Goal: Find specific page/section: Find specific page/section

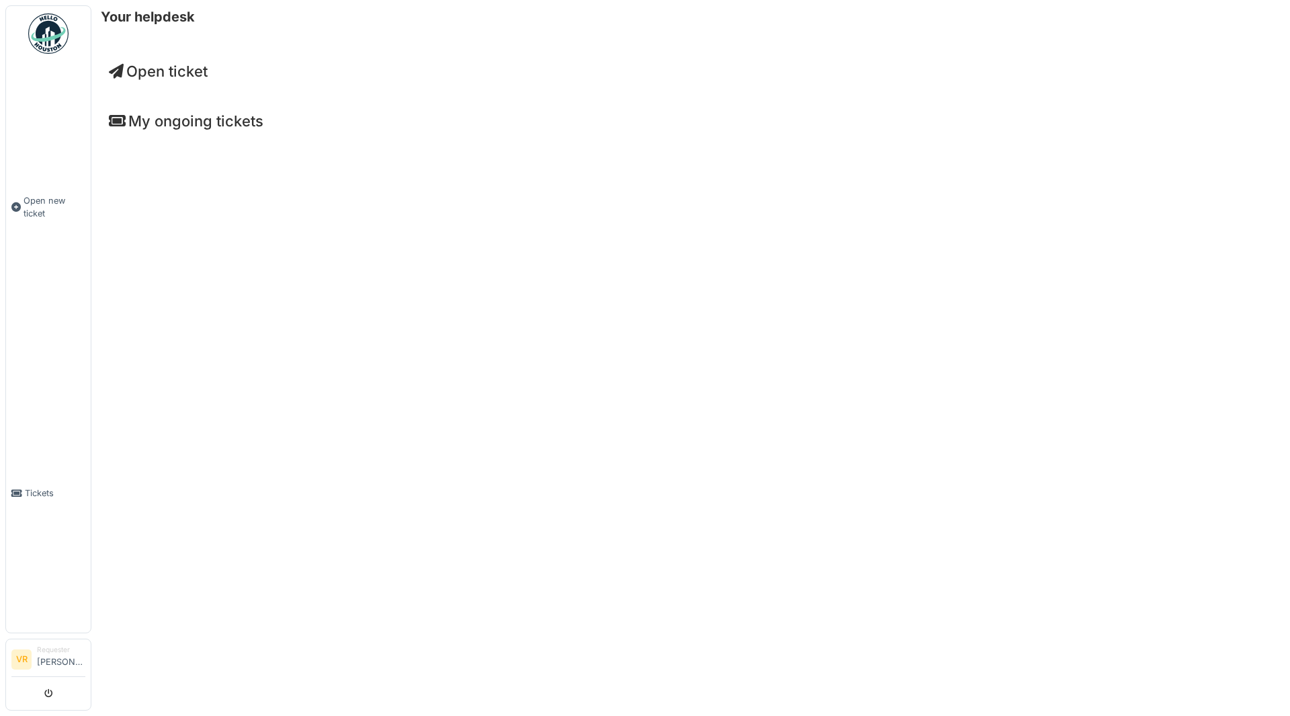
click at [296, 198] on div "Your helpdesk Open ticket My ongoing tickets" at bounding box center [690, 358] width 1199 height 716
click at [29, 487] on span "Tickets" at bounding box center [55, 492] width 60 height 13
